Goal: Find specific page/section: Find specific page/section

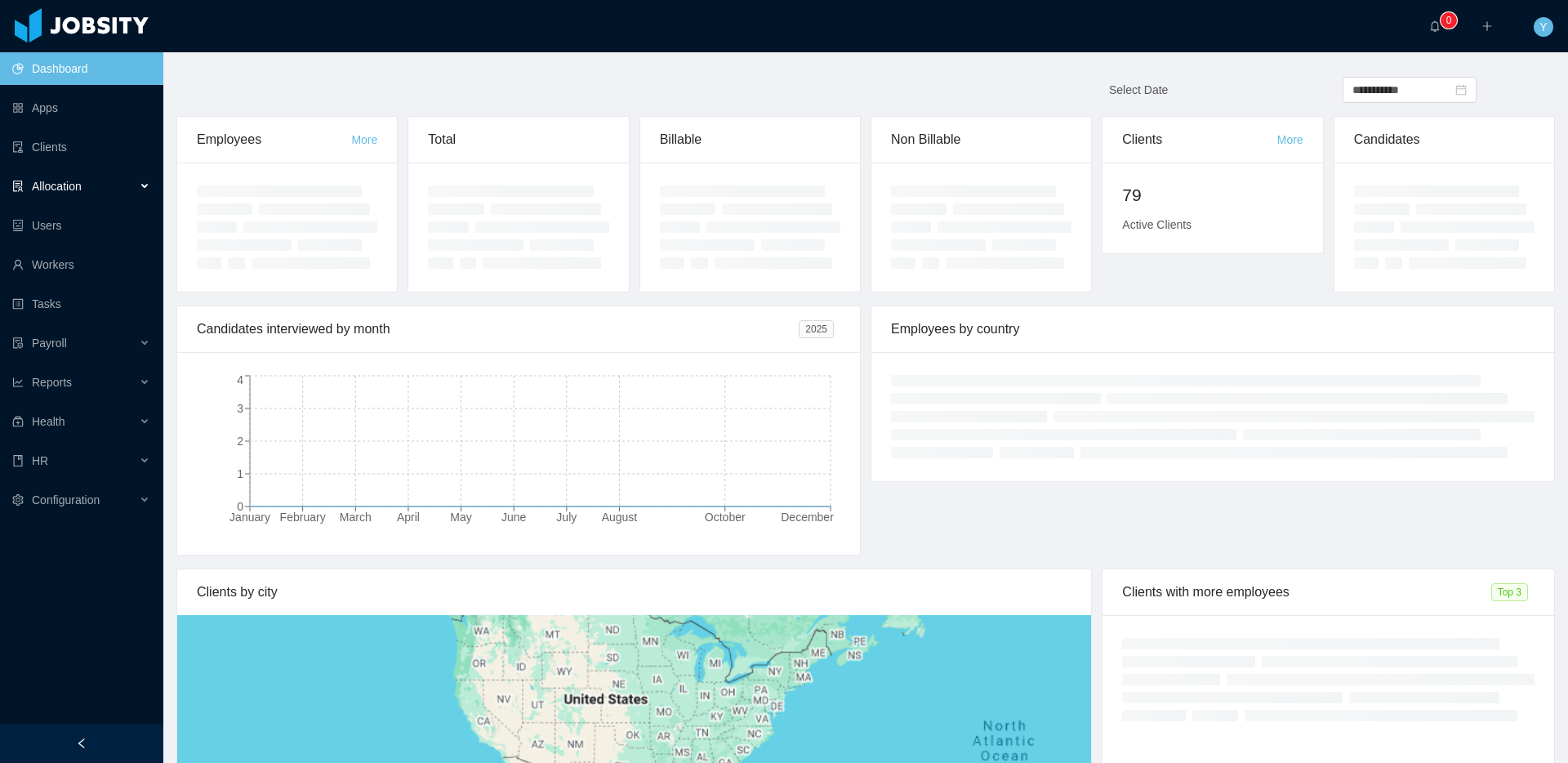
click at [81, 186] on span "Allocation" at bounding box center [56, 187] width 49 height 14
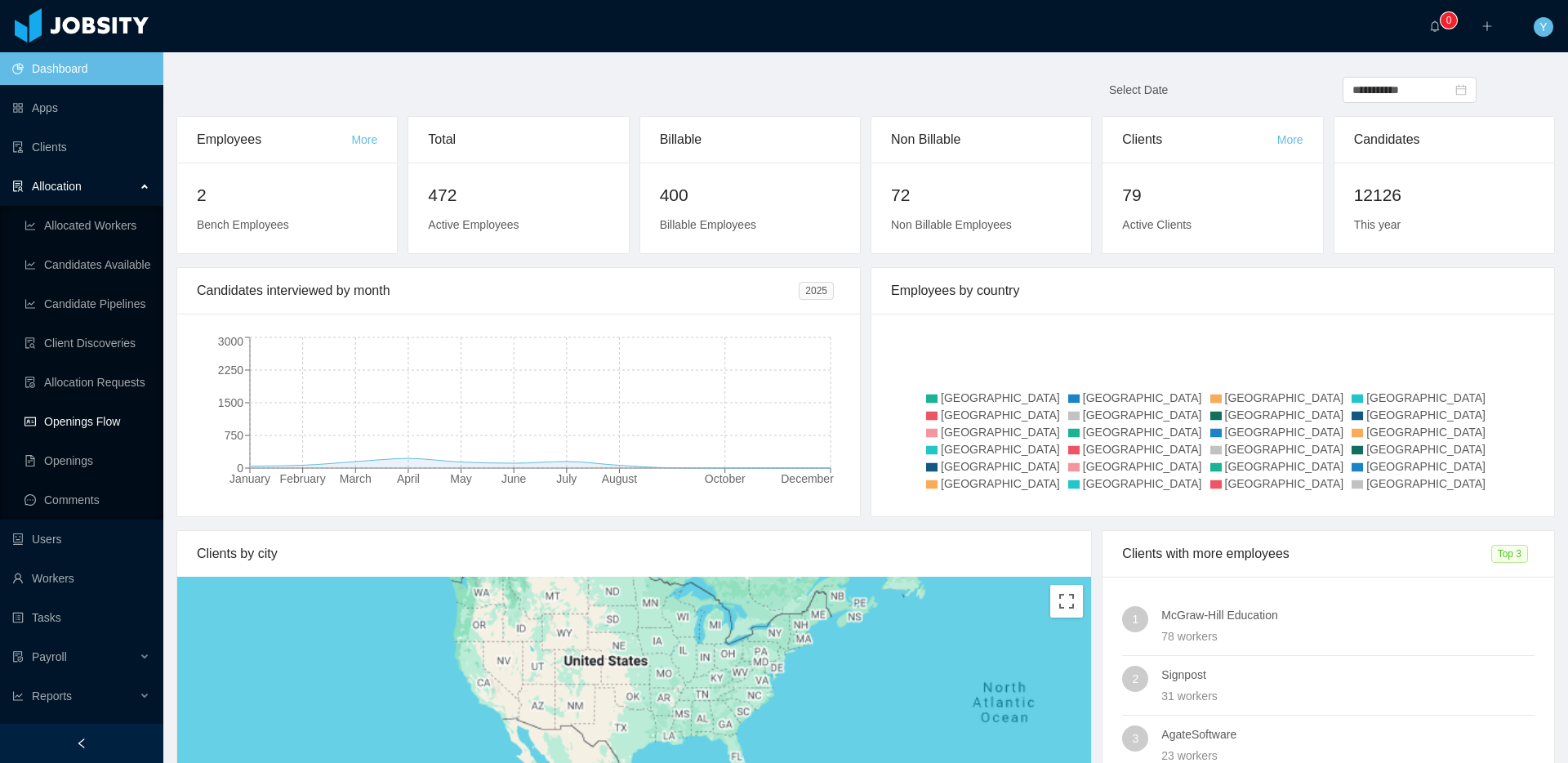
click at [92, 421] on link "Openings Flow" at bounding box center [87, 422] width 126 height 33
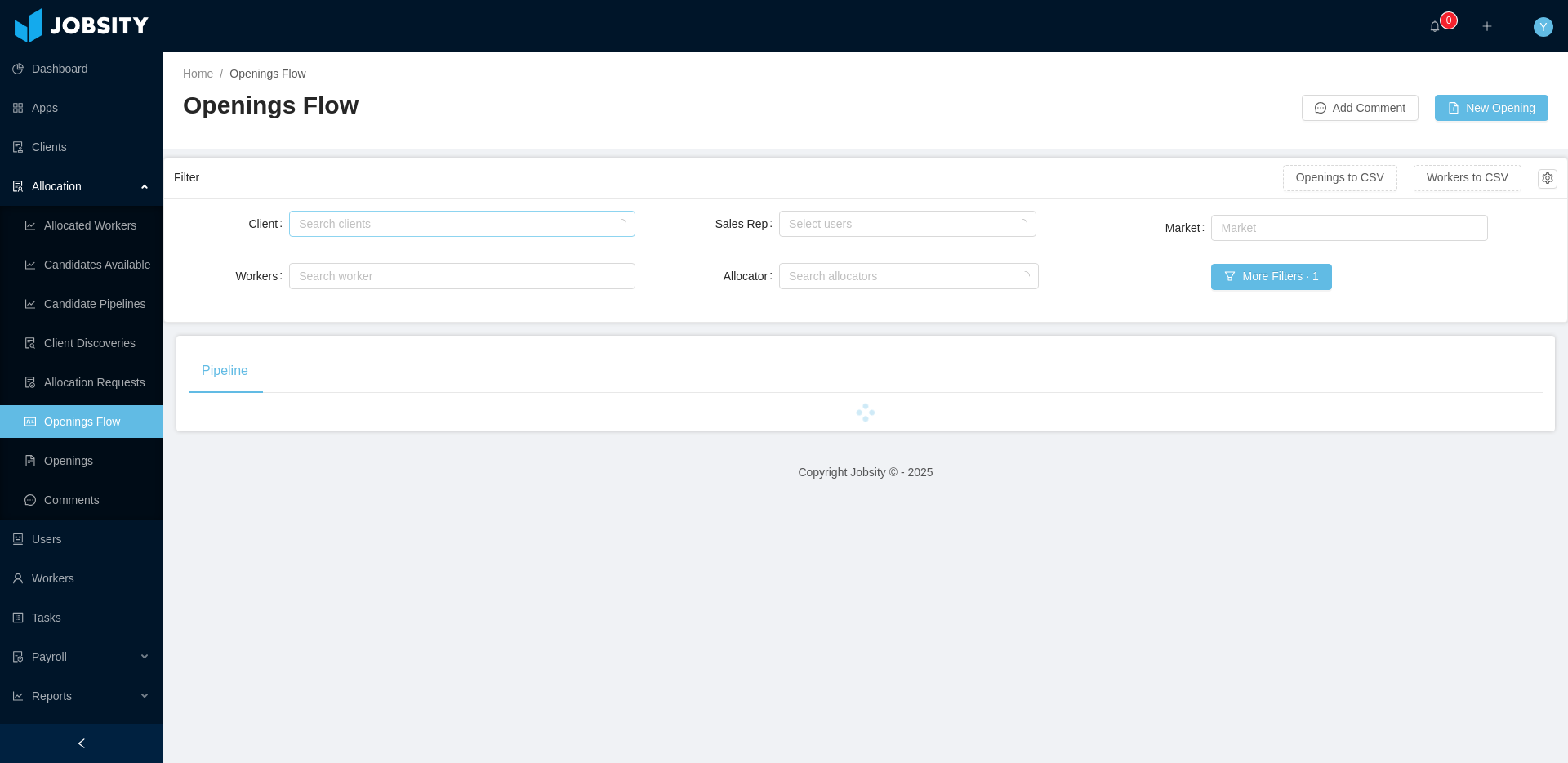
click at [479, 212] on div "Search clients" at bounding box center [460, 224] width 331 height 24
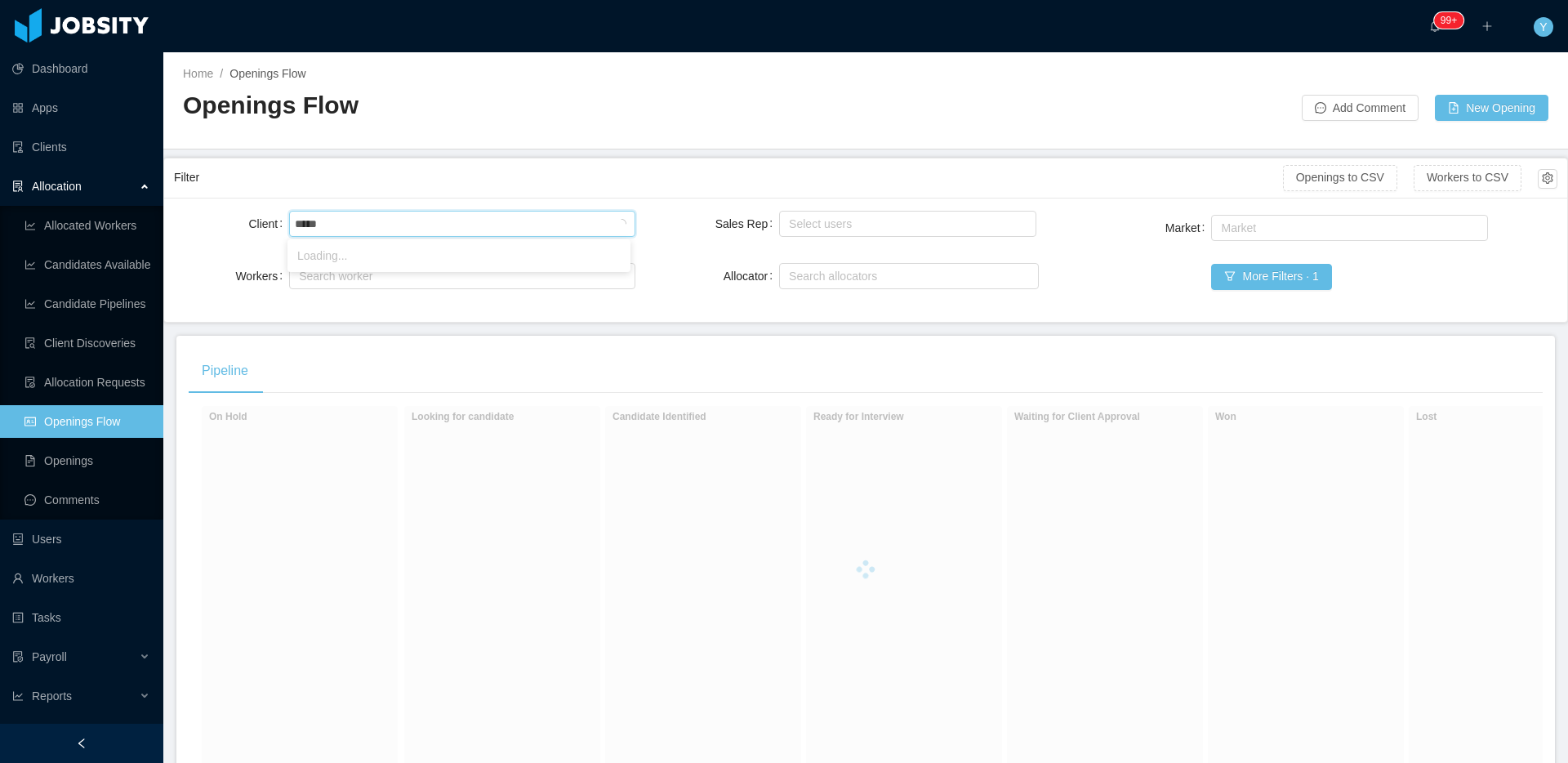
type input "******"
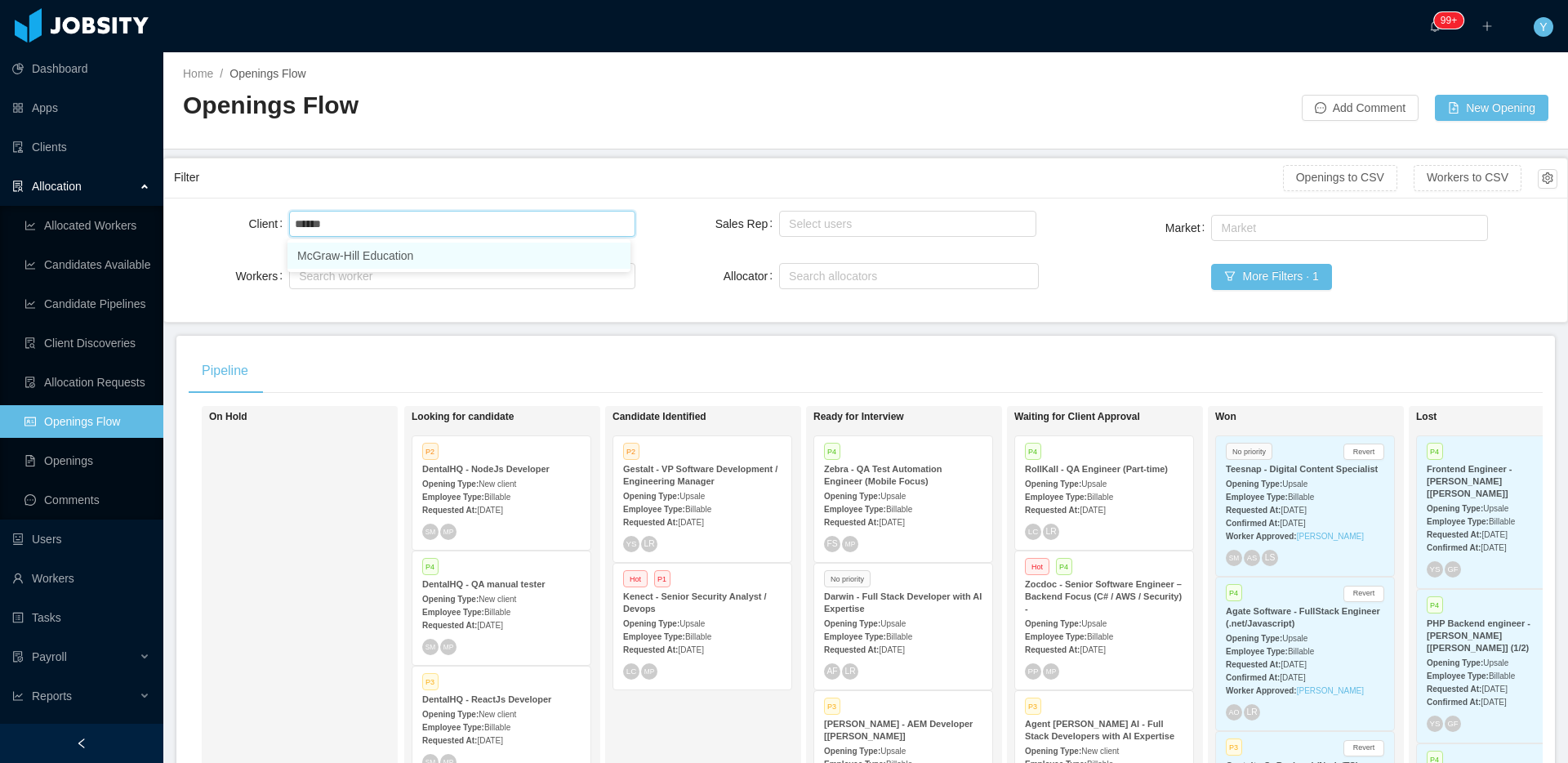
drag, startPoint x: 498, startPoint y: 249, endPoint x: 541, endPoint y: 152, distance: 106.1
click at [499, 249] on li "McGraw-Hill Education" at bounding box center [459, 256] width 343 height 26
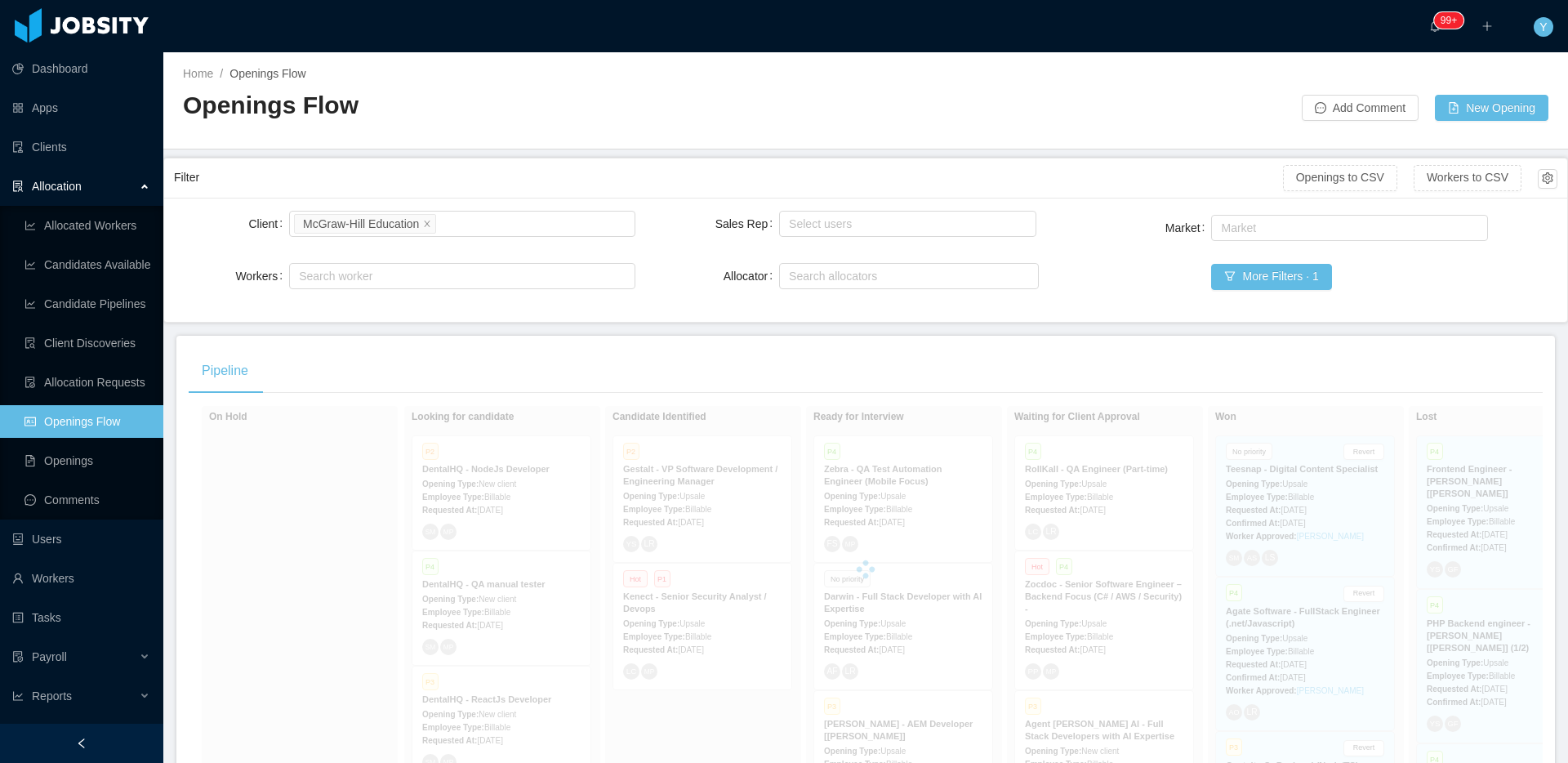
click at [541, 152] on main "Home / Openings Flow / Openings Flow Add Comment New Opening Filter Openings to…" at bounding box center [865, 408] width 1404 height 711
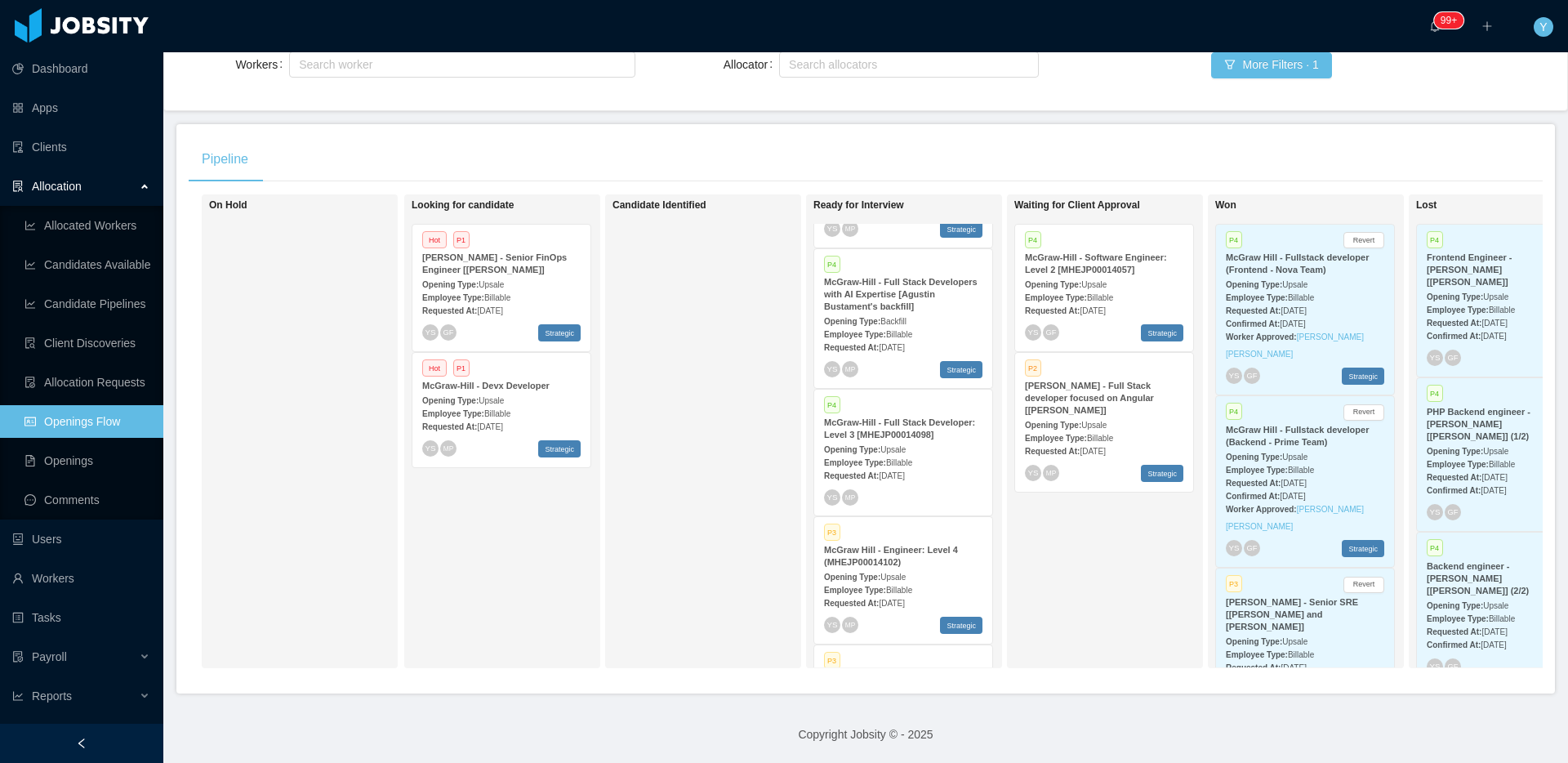
scroll to position [1018, 0]
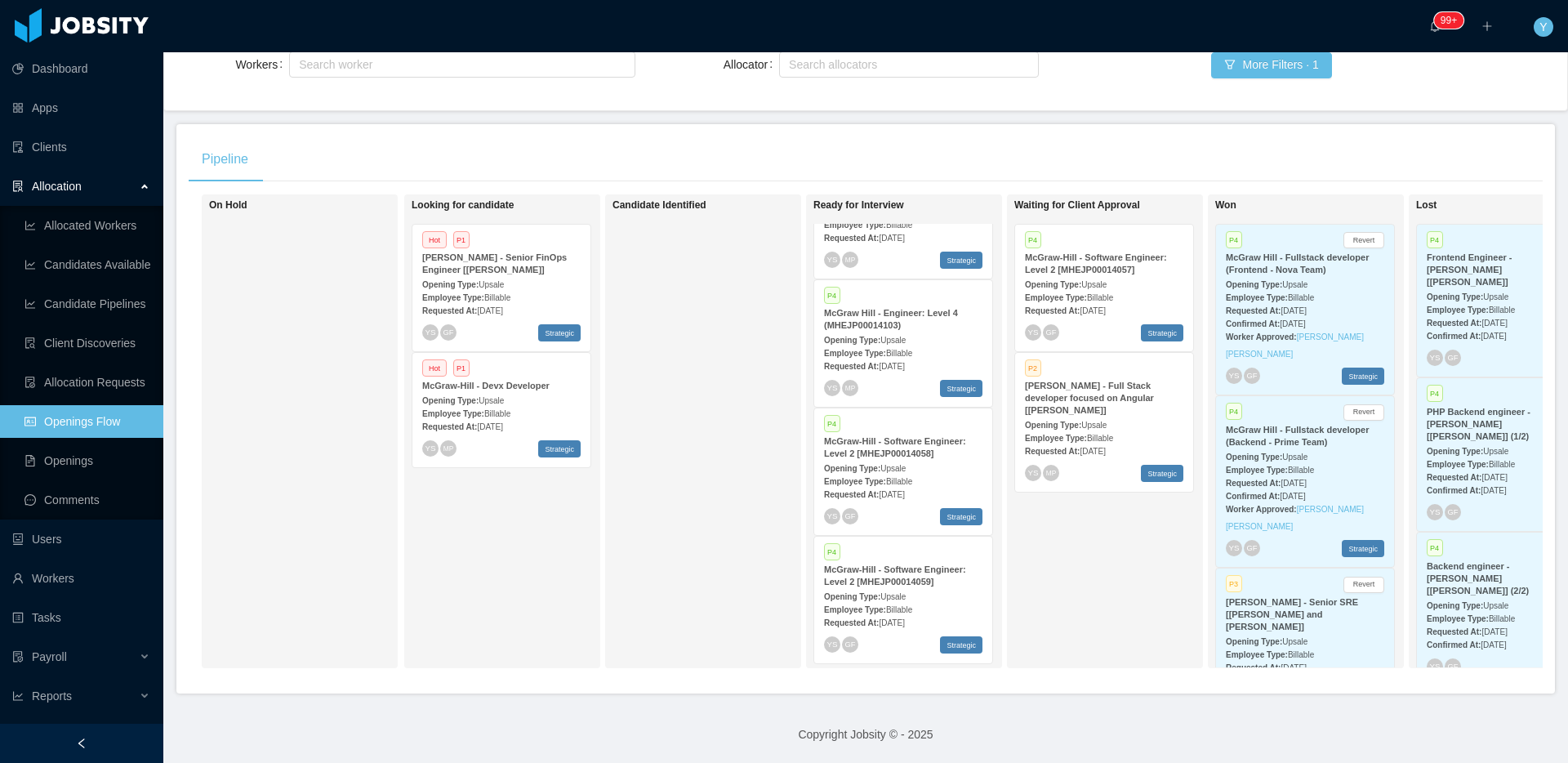
drag, startPoint x: 902, startPoint y: 681, endPoint x: 924, endPoint y: 671, distance: 24.2
click at [924, 671] on div "On Hold Looking for candidate Hot P1 [PERSON_NAME] - Senior FinOps Engineer [[P…" at bounding box center [865, 438] width 1354 height 487
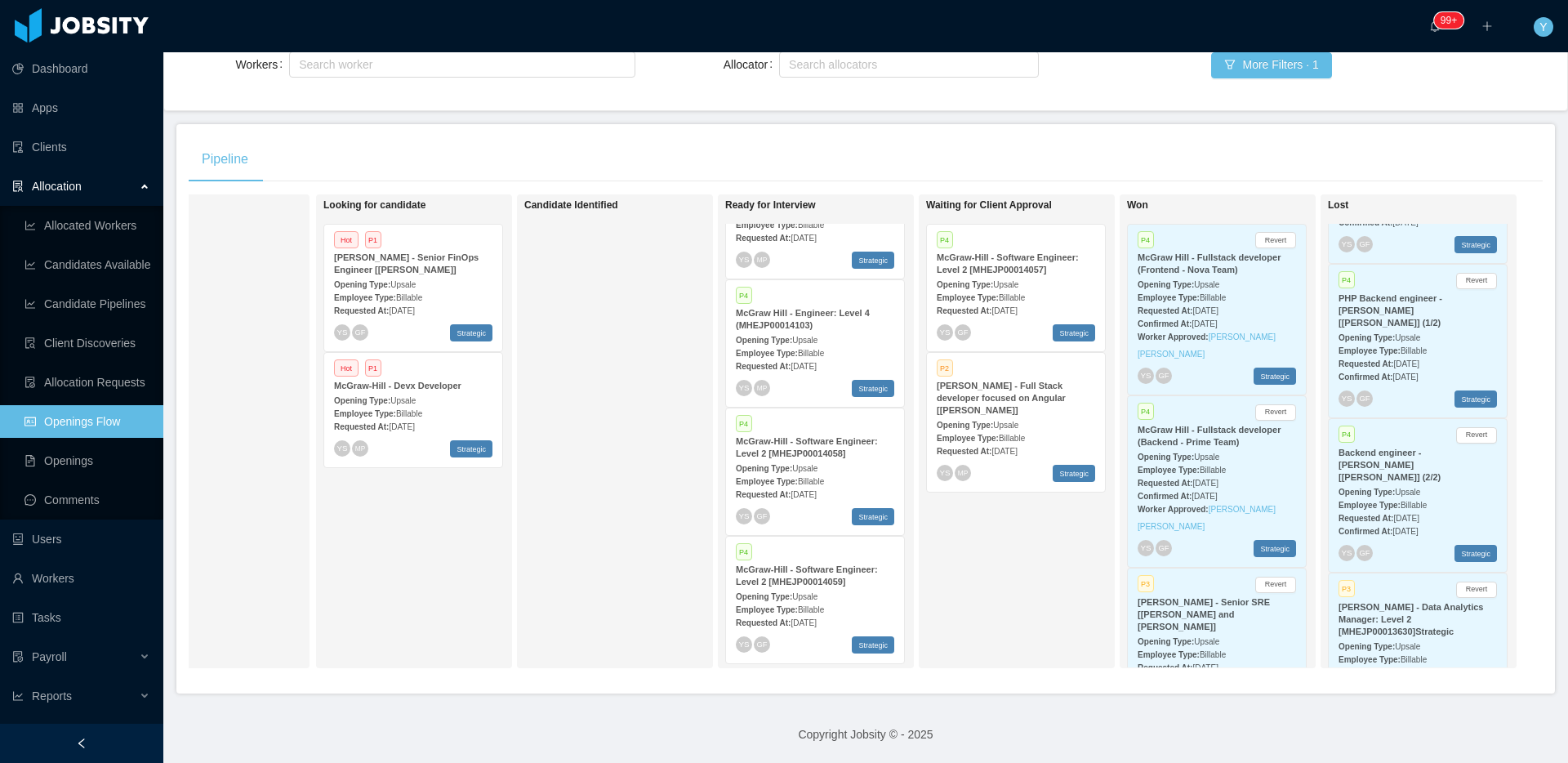
scroll to position [0, 0]
